Goal: Check status: Check status

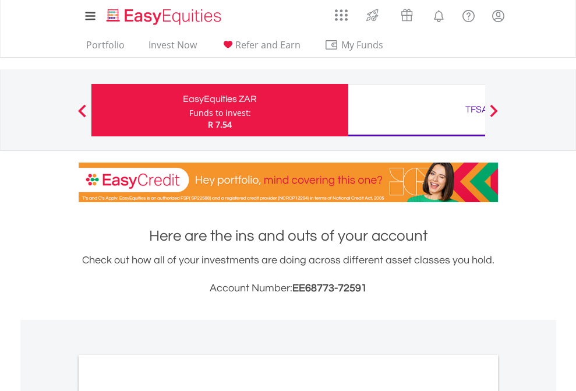
click at [189, 110] on div "Funds to invest:" at bounding box center [220, 113] width 62 height 12
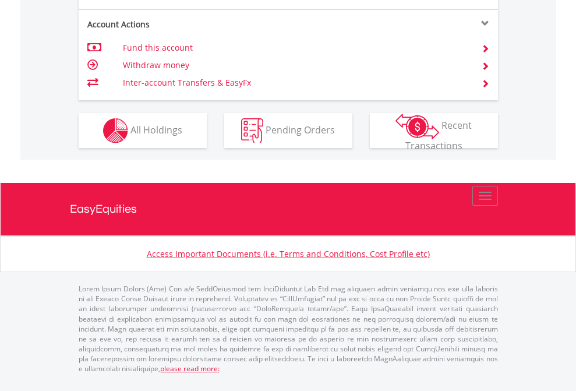
scroll to position [1186, 0]
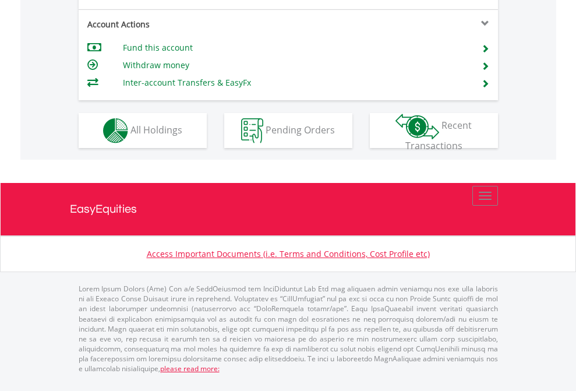
scroll to position [1093, 0]
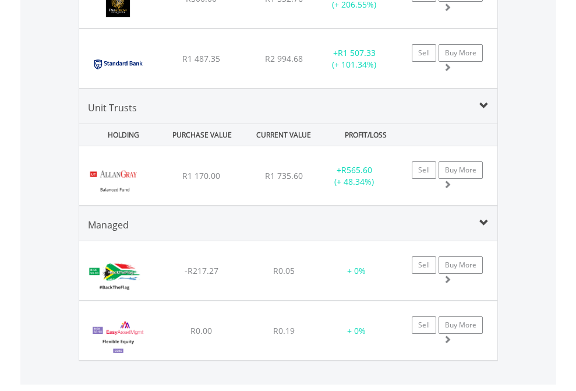
scroll to position [112, 183]
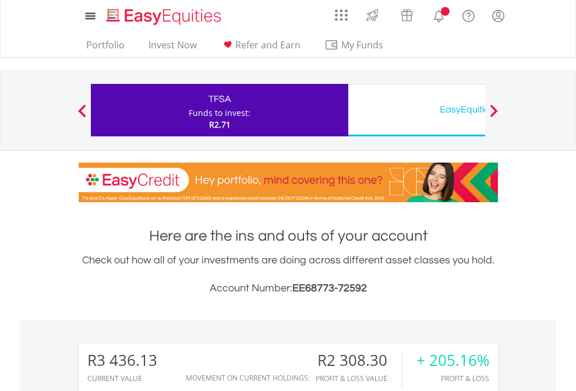
scroll to position [112, 183]
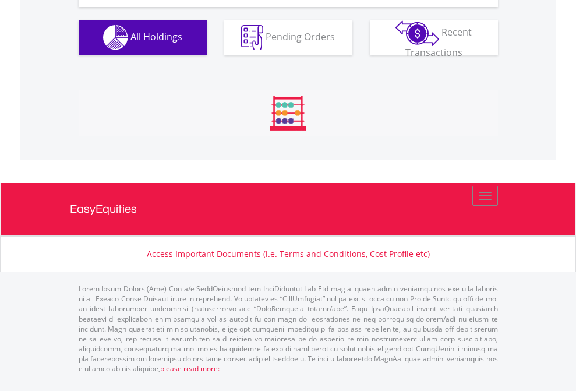
scroll to position [1318, 0]
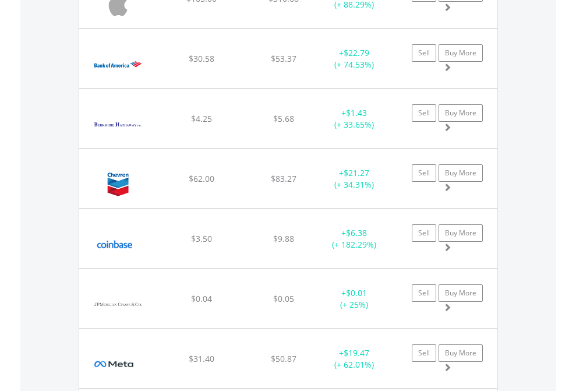
scroll to position [112, 183]
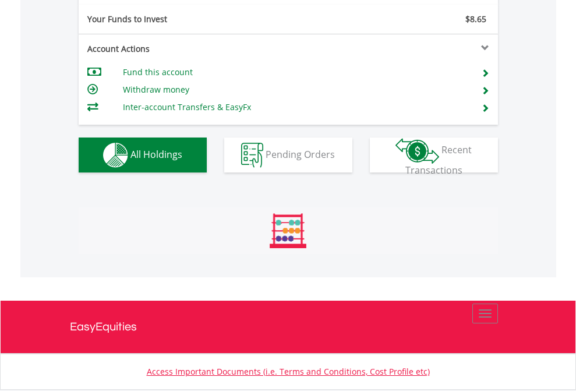
scroll to position [112, 183]
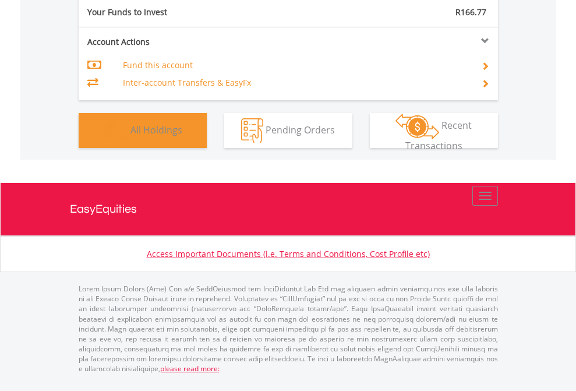
scroll to position [112, 183]
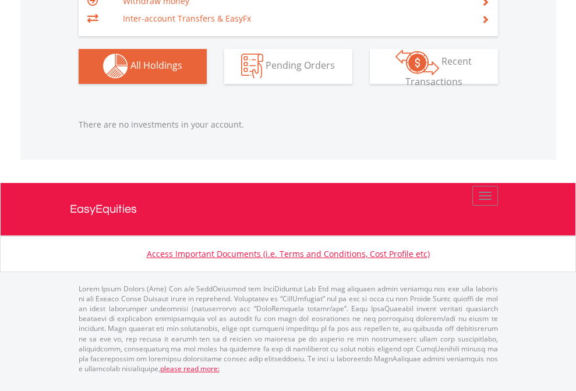
scroll to position [84, 0]
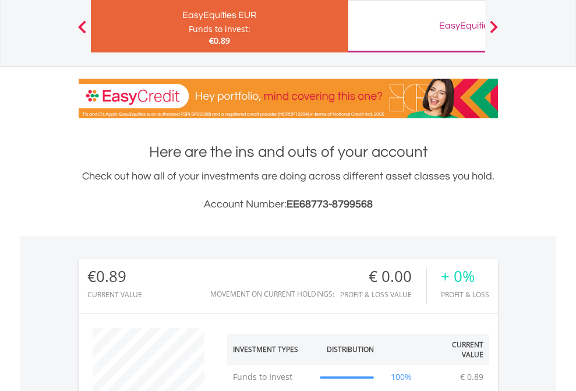
click at [416, 26] on div "EasyEquities GBP" at bounding box center [476, 25] width 243 height 16
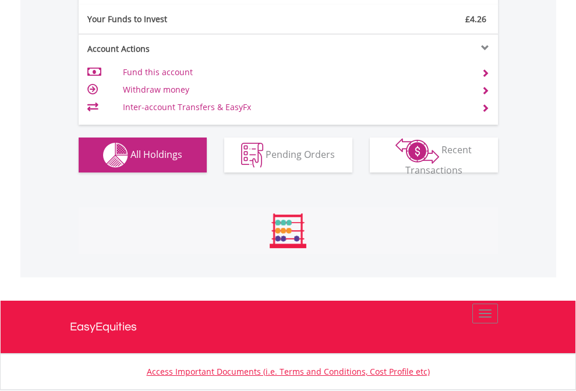
scroll to position [1295, 0]
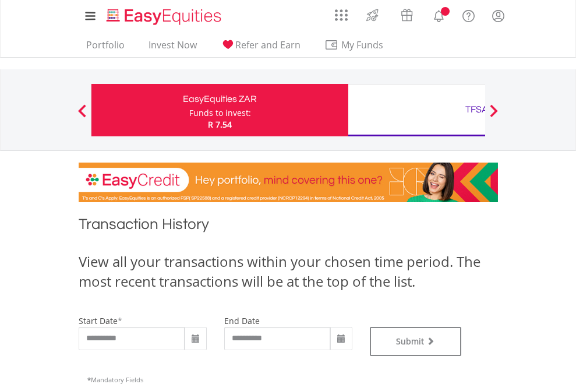
type input "**********"
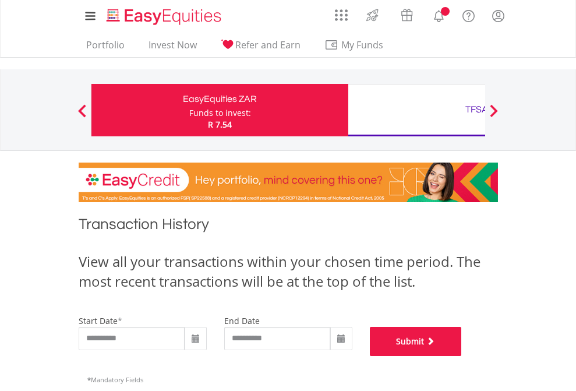
click at [462, 356] on button "Submit" at bounding box center [416, 341] width 92 height 29
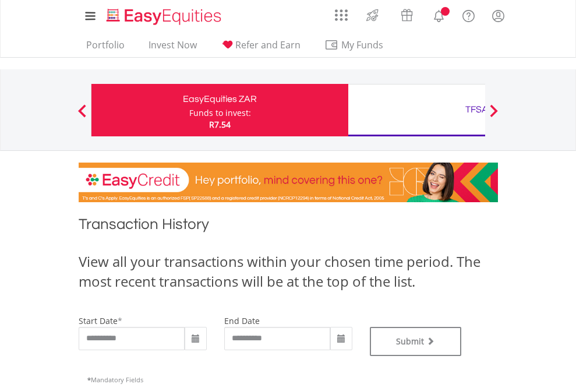
click at [416, 110] on div "TFSA" at bounding box center [476, 109] width 243 height 16
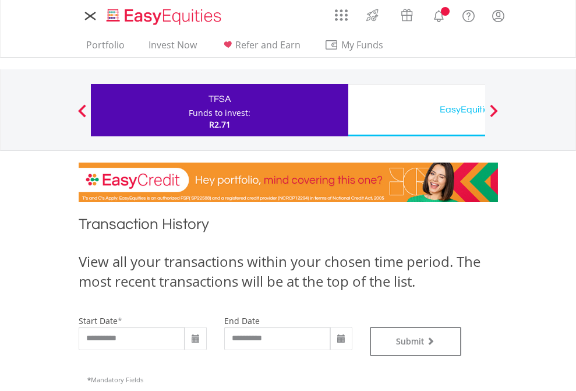
type input "**********"
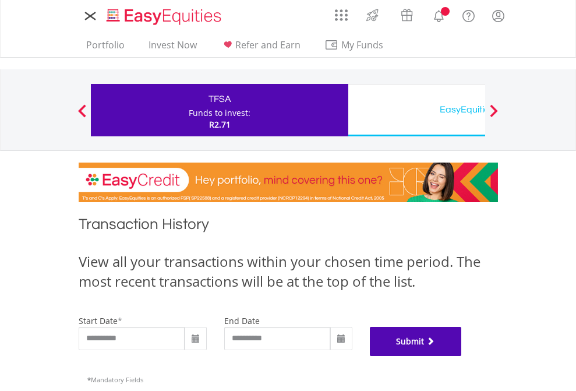
click at [462, 356] on button "Submit" at bounding box center [416, 341] width 92 height 29
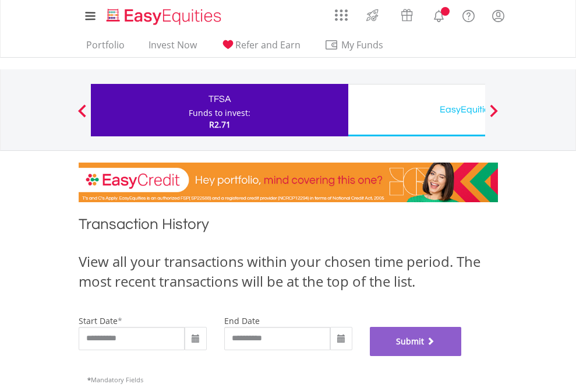
scroll to position [472, 0]
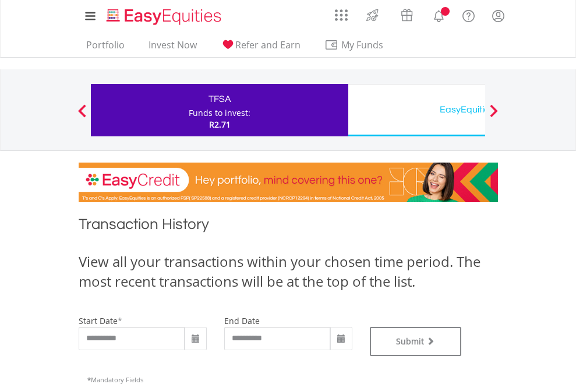
click at [416, 110] on div "EasyEquities USD" at bounding box center [476, 109] width 243 height 16
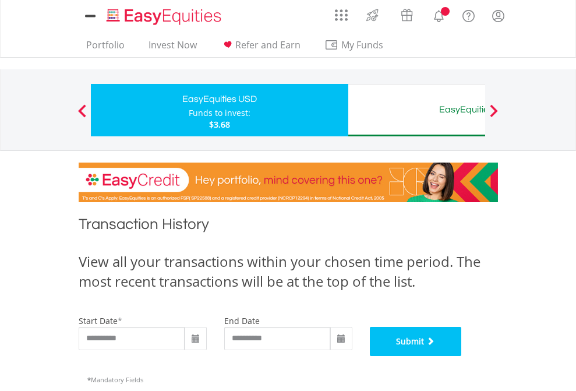
click at [462, 356] on button "Submit" at bounding box center [416, 341] width 92 height 29
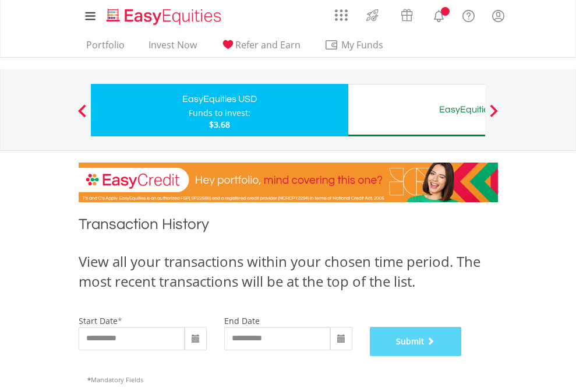
scroll to position [472, 0]
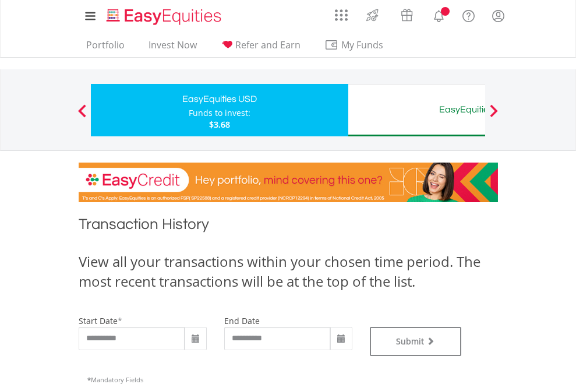
click at [416, 110] on div "EasyEquities AUD" at bounding box center [476, 109] width 243 height 16
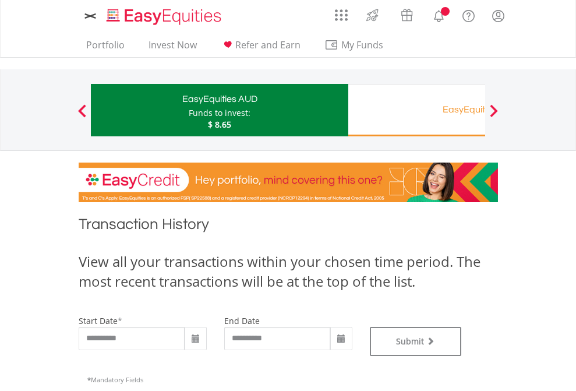
type input "**********"
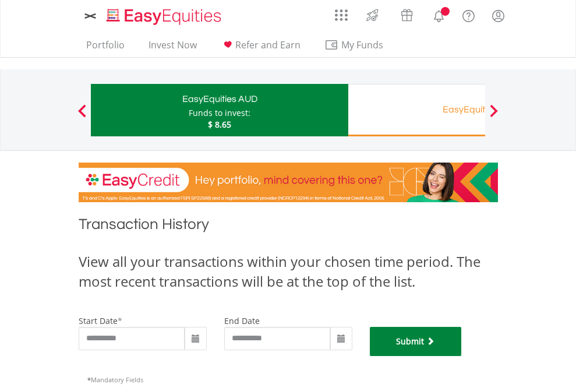
click at [462, 356] on button "Submit" at bounding box center [416, 341] width 92 height 29
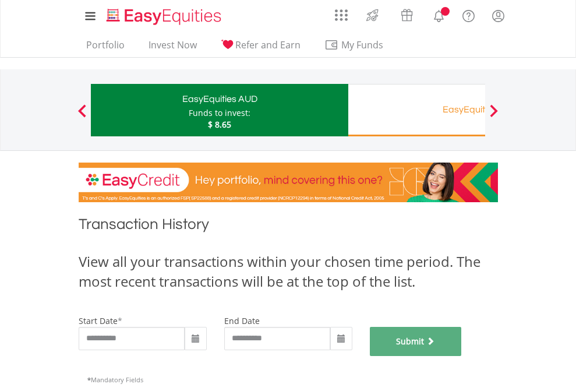
scroll to position [472, 0]
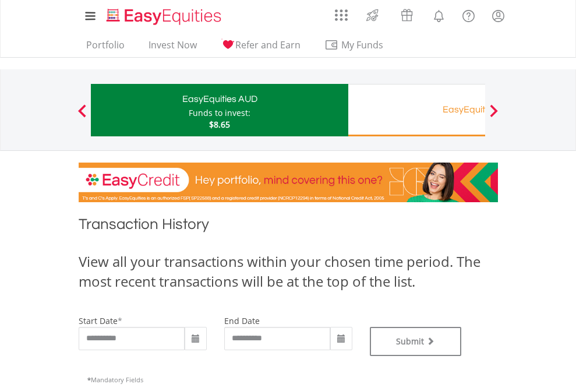
click at [416, 110] on div "EasyEquities RA" at bounding box center [476, 109] width 243 height 16
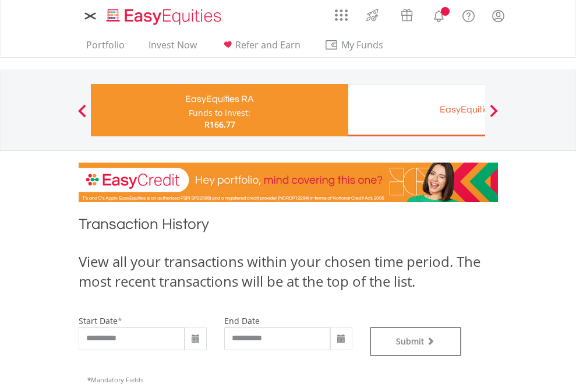
type input "**********"
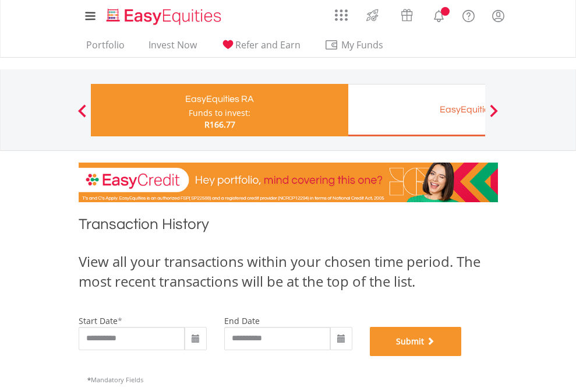
click at [462, 356] on button "Submit" at bounding box center [416, 341] width 92 height 29
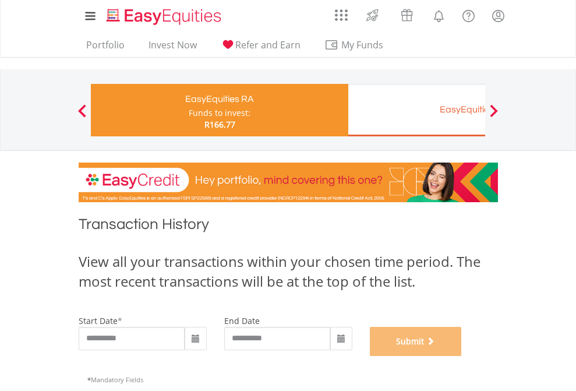
scroll to position [472, 0]
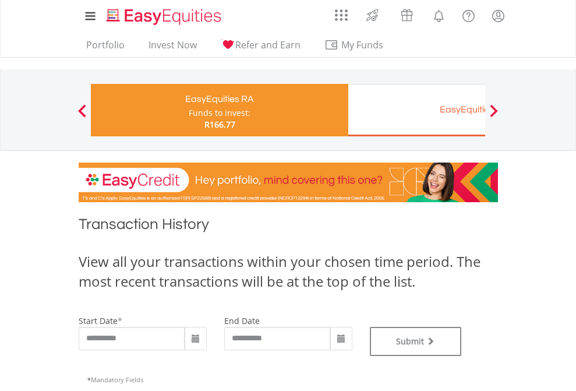
click at [416, 110] on div "EasyEquities EUR" at bounding box center [476, 109] width 243 height 16
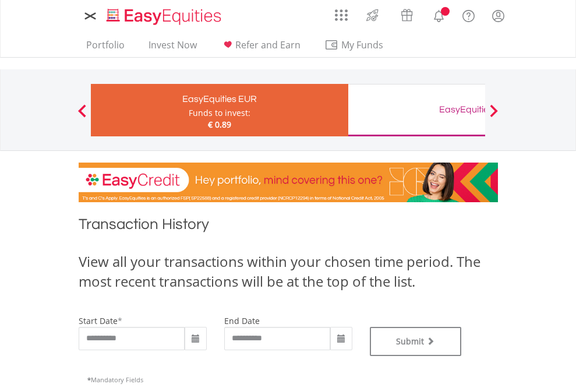
type input "**********"
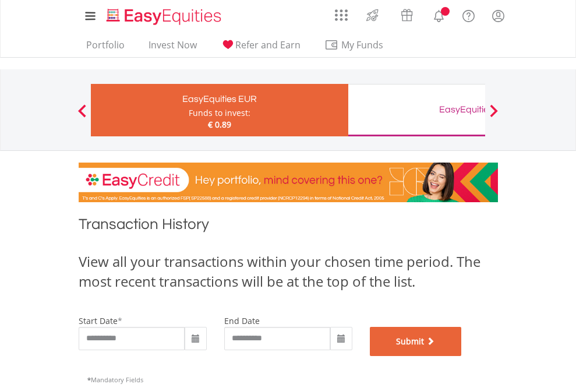
click at [462, 356] on button "Submit" at bounding box center [416, 341] width 92 height 29
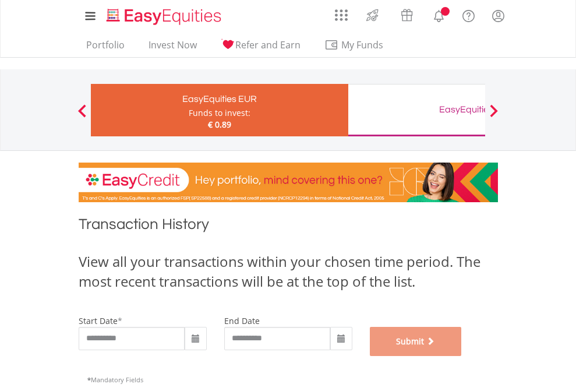
scroll to position [472, 0]
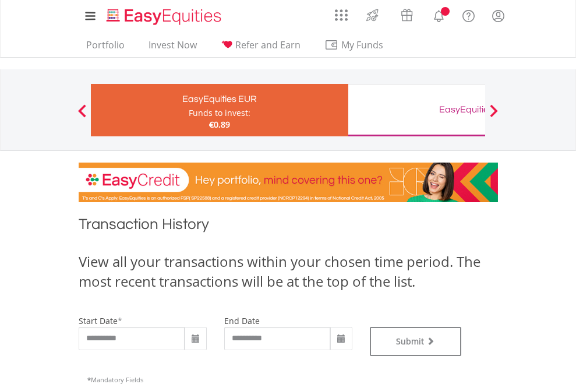
click at [416, 110] on div "EasyEquities GBP" at bounding box center [476, 109] width 243 height 16
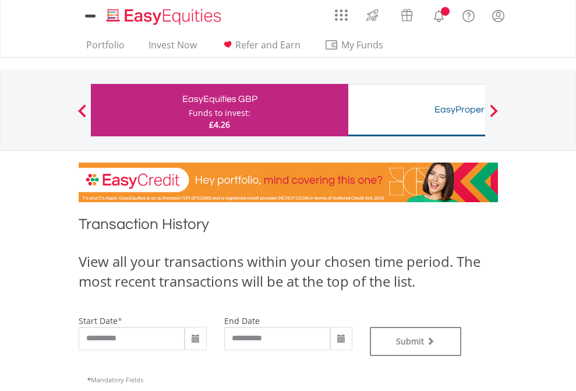
type input "**********"
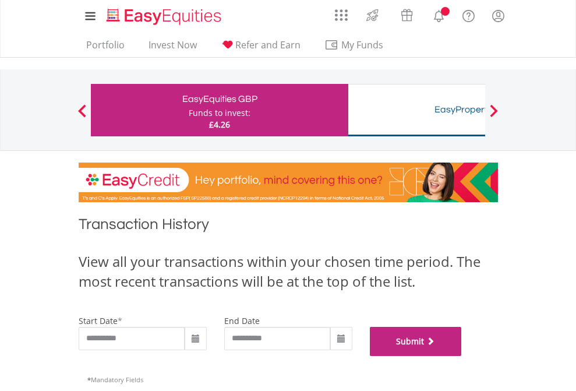
click at [462, 356] on button "Submit" at bounding box center [416, 341] width 92 height 29
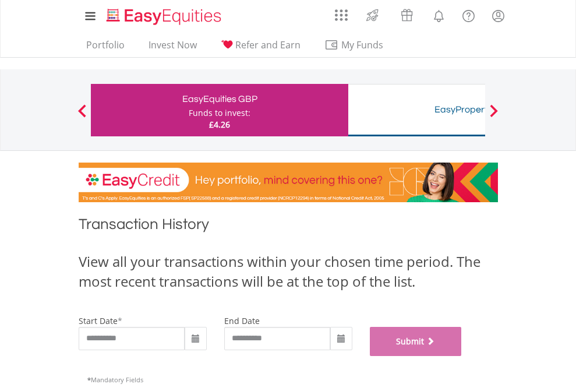
scroll to position [472, 0]
